Goal: Task Accomplishment & Management: Use online tool/utility

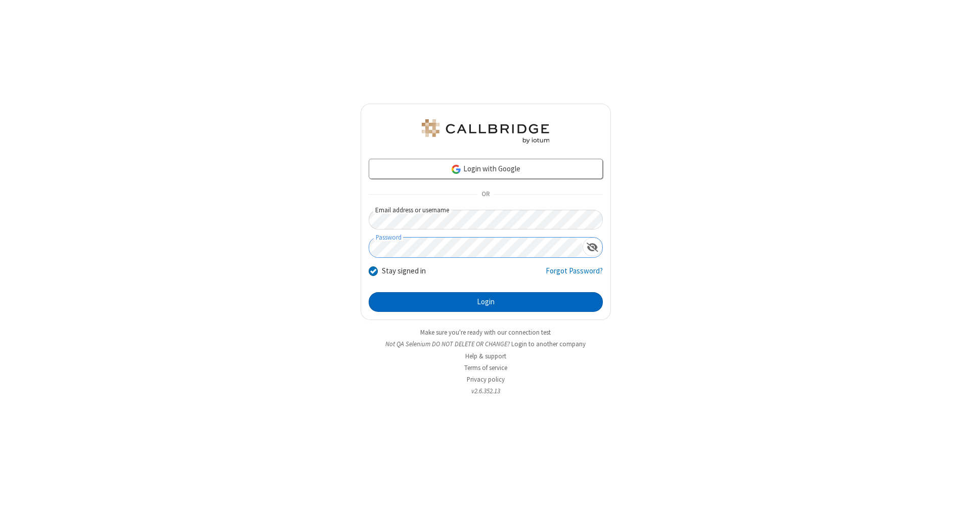
click at [486, 303] on button "Login" at bounding box center [486, 302] width 234 height 20
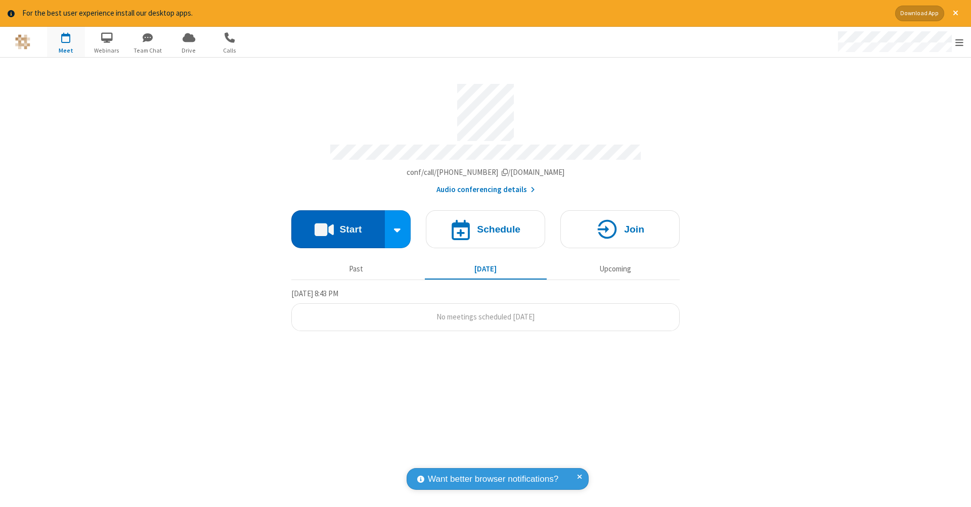
click at [338, 224] on button "Start" at bounding box center [338, 229] width 94 height 38
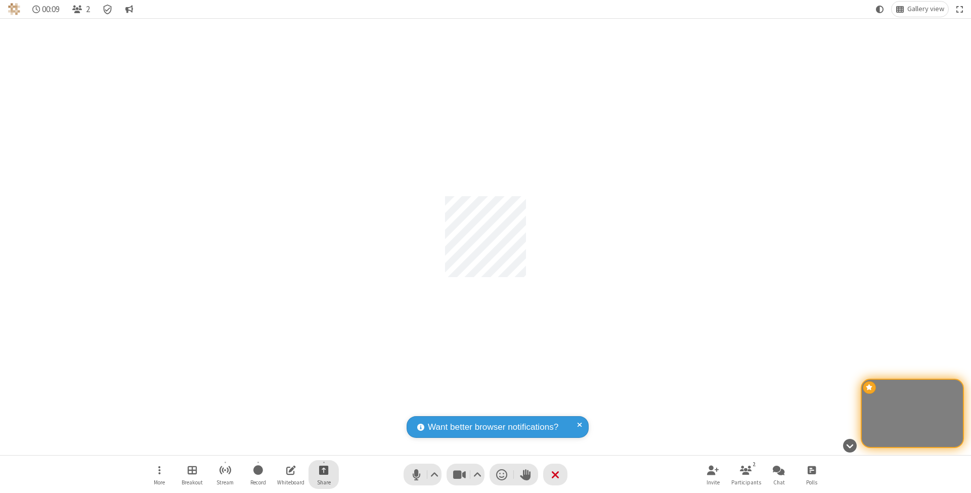
click at [323, 470] on span "Start sharing" at bounding box center [324, 470] width 10 height 13
click at [283, 446] on span "Share my screen" at bounding box center [283, 447] width 12 height 9
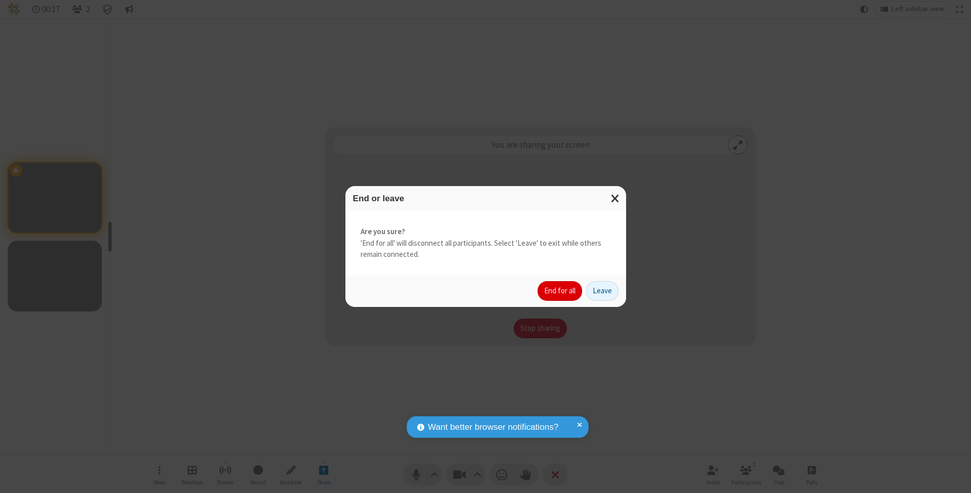
click at [561, 290] on button "End for all" at bounding box center [560, 291] width 45 height 20
